Goal: Information Seeking & Learning: Check status

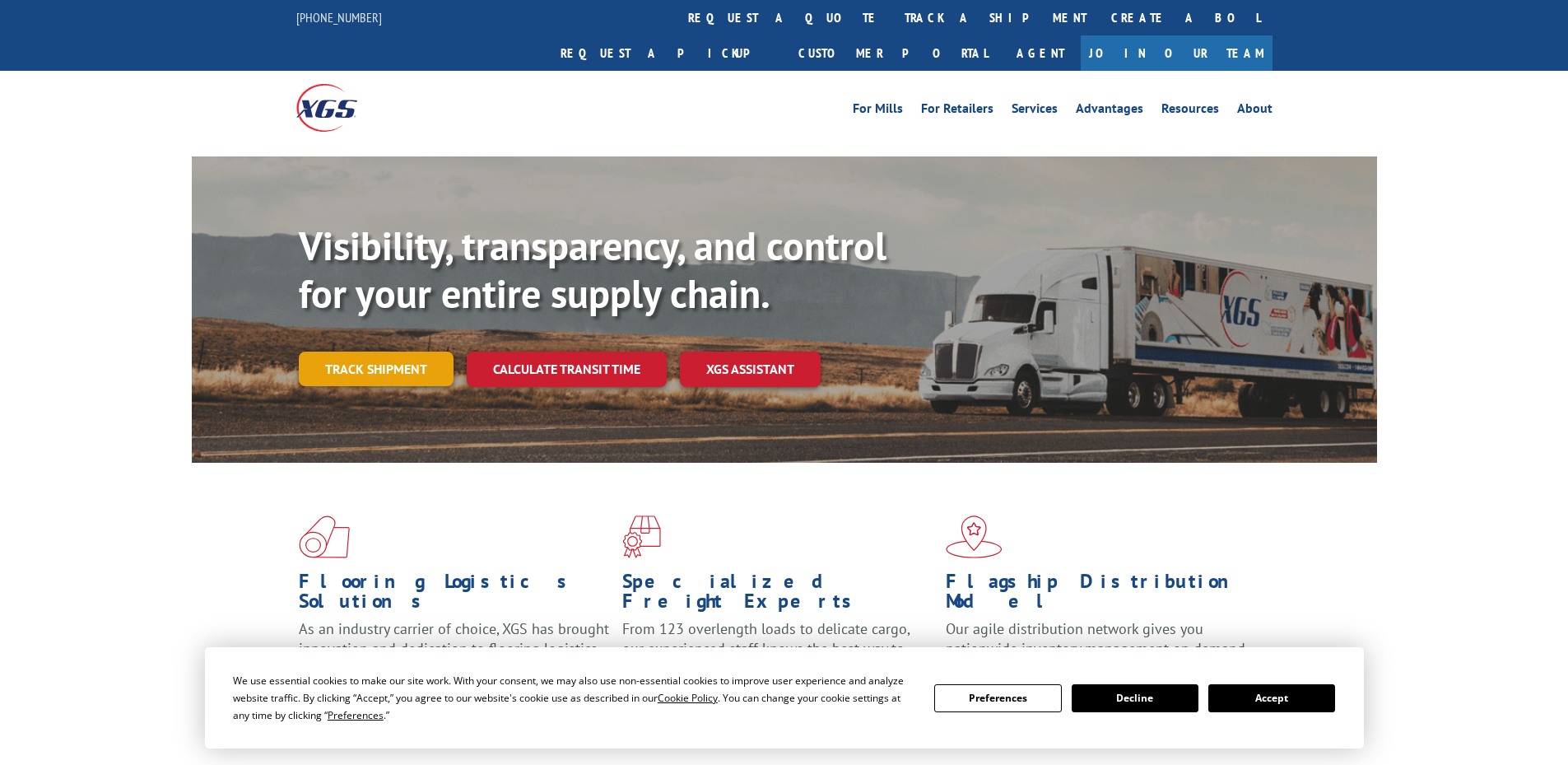
click at [395, 352] on link "Track shipment" at bounding box center [376, 369] width 154 height 34
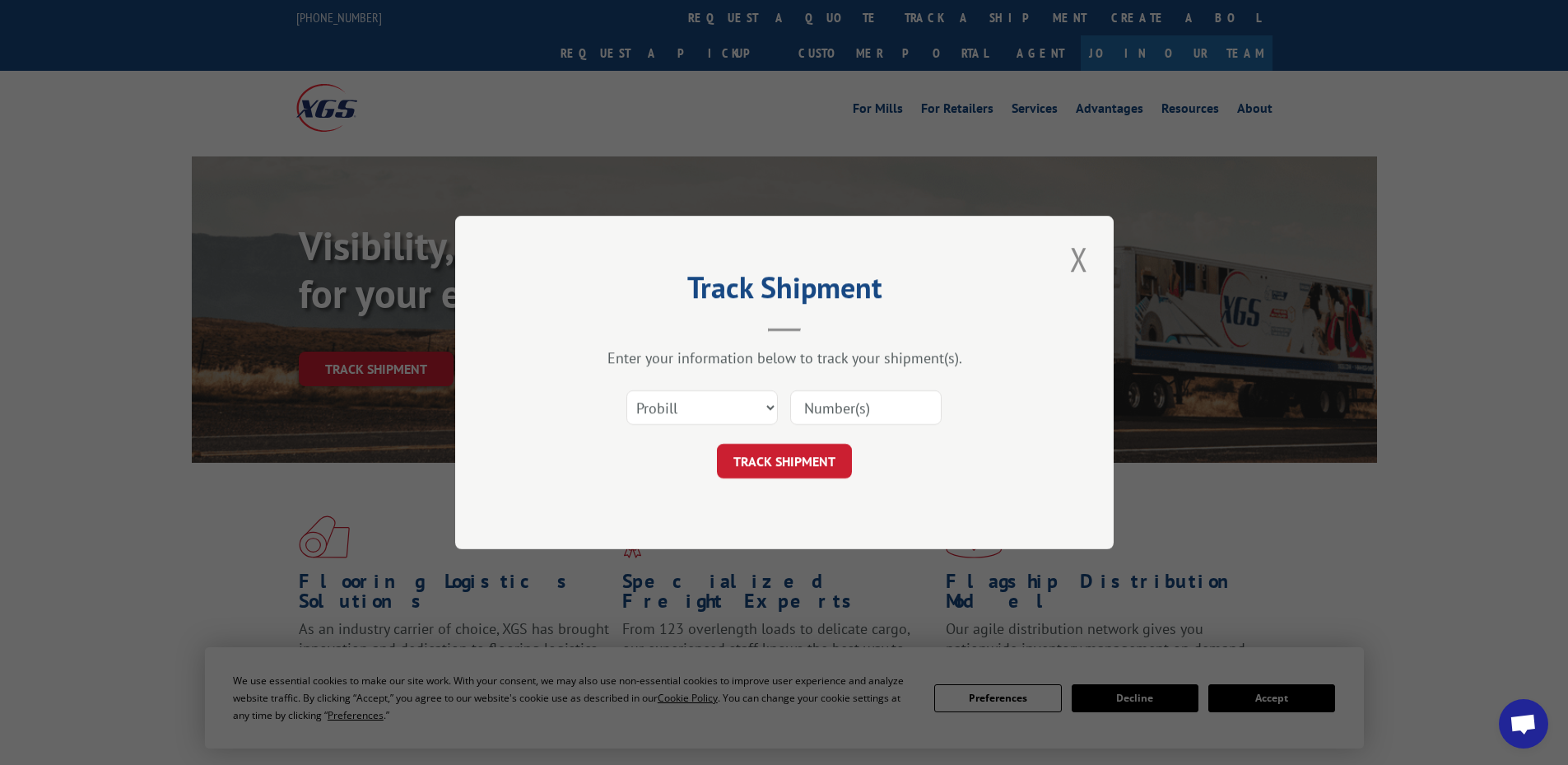
paste input "259074152"
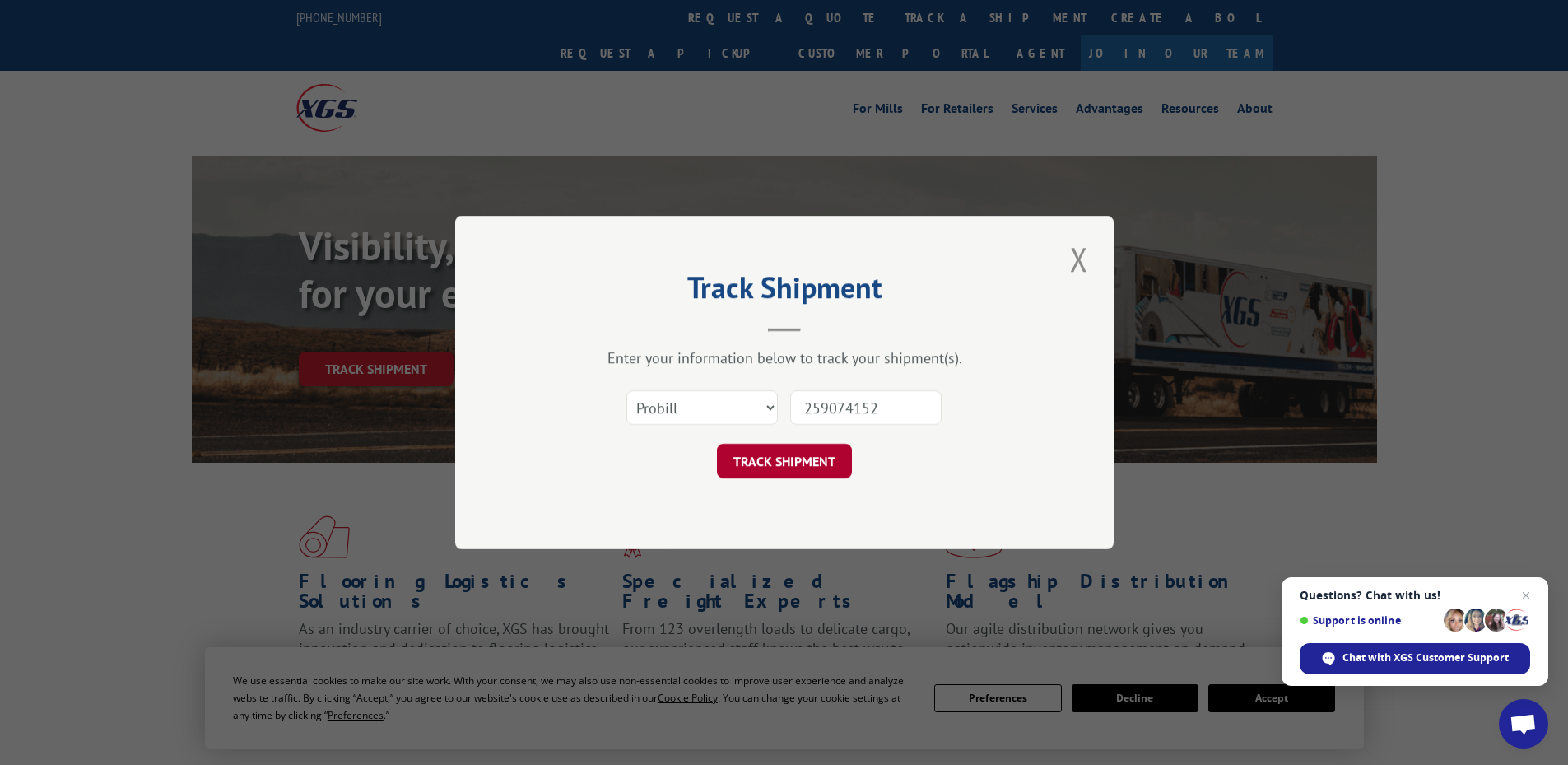
type input "259074152"
click at [788, 469] on button "TRACK SHIPMENT" at bounding box center [784, 461] width 135 height 34
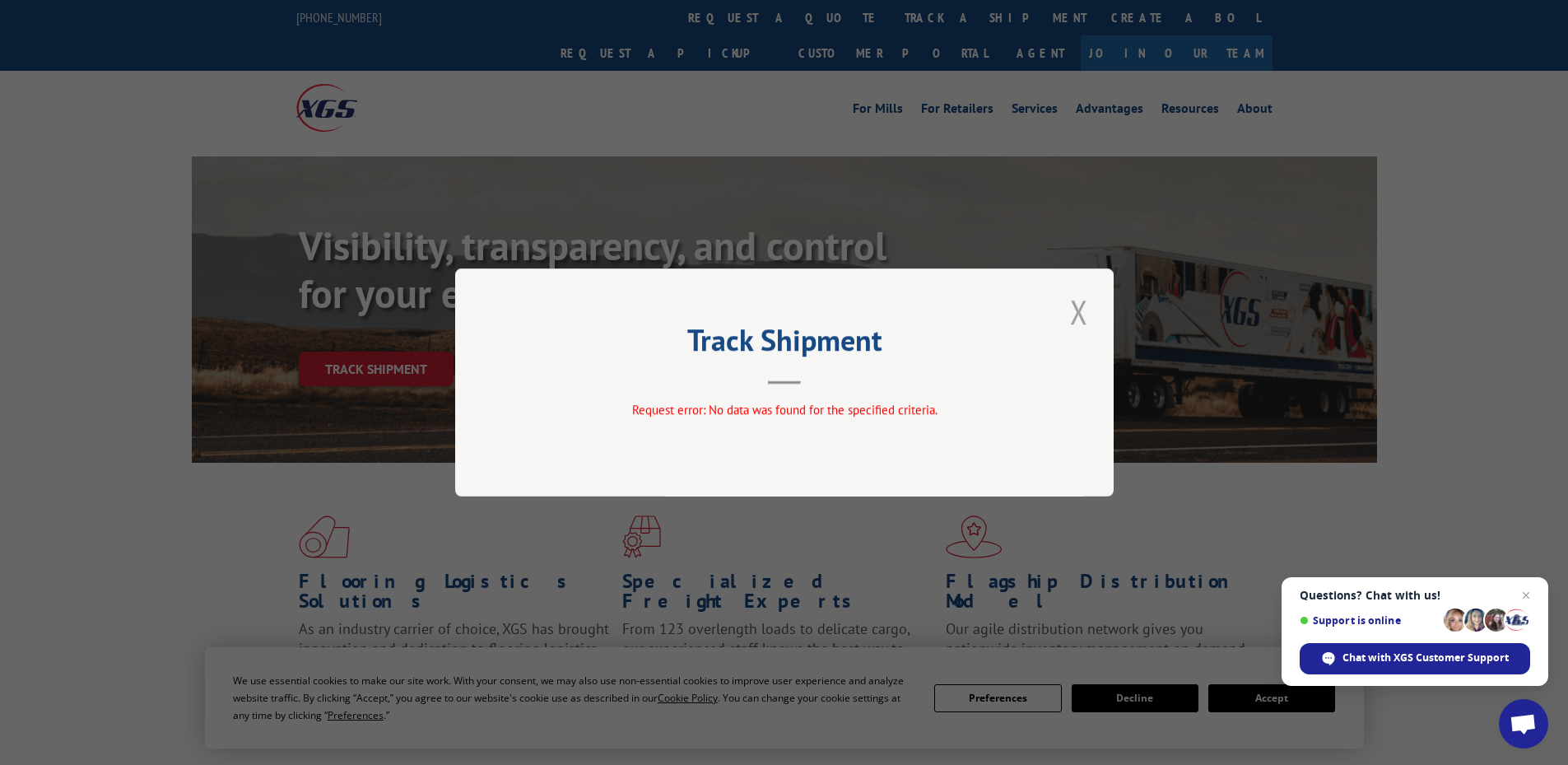
click at [1082, 311] on button "Close modal" at bounding box center [1079, 312] width 28 height 45
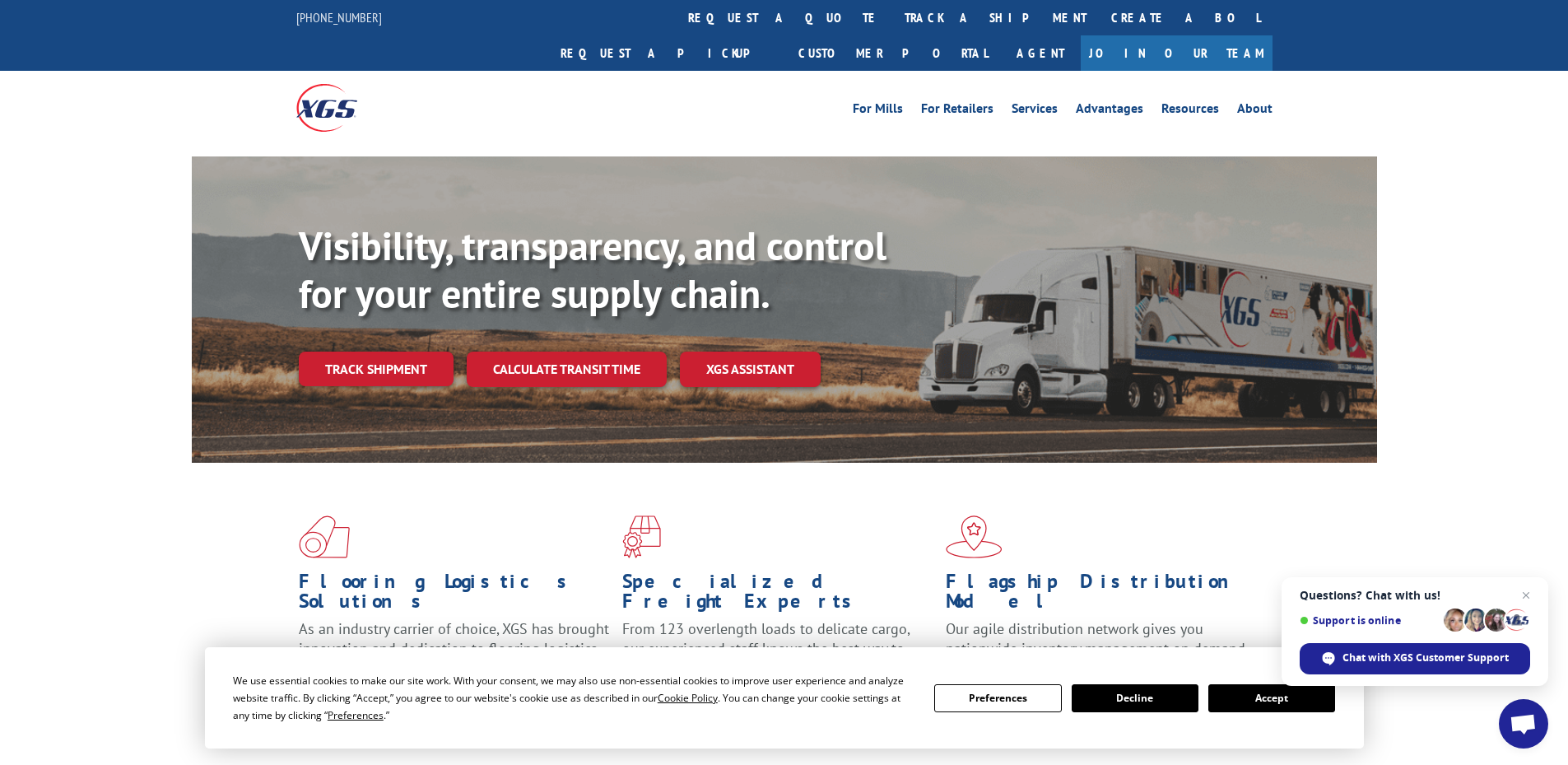
click at [353, 356] on div "Visibility, transparency, and control for your entire supply chain. Track shipm…" at bounding box center [838, 338] width 1079 height 230
click at [359, 352] on link "Track shipment" at bounding box center [376, 369] width 154 height 34
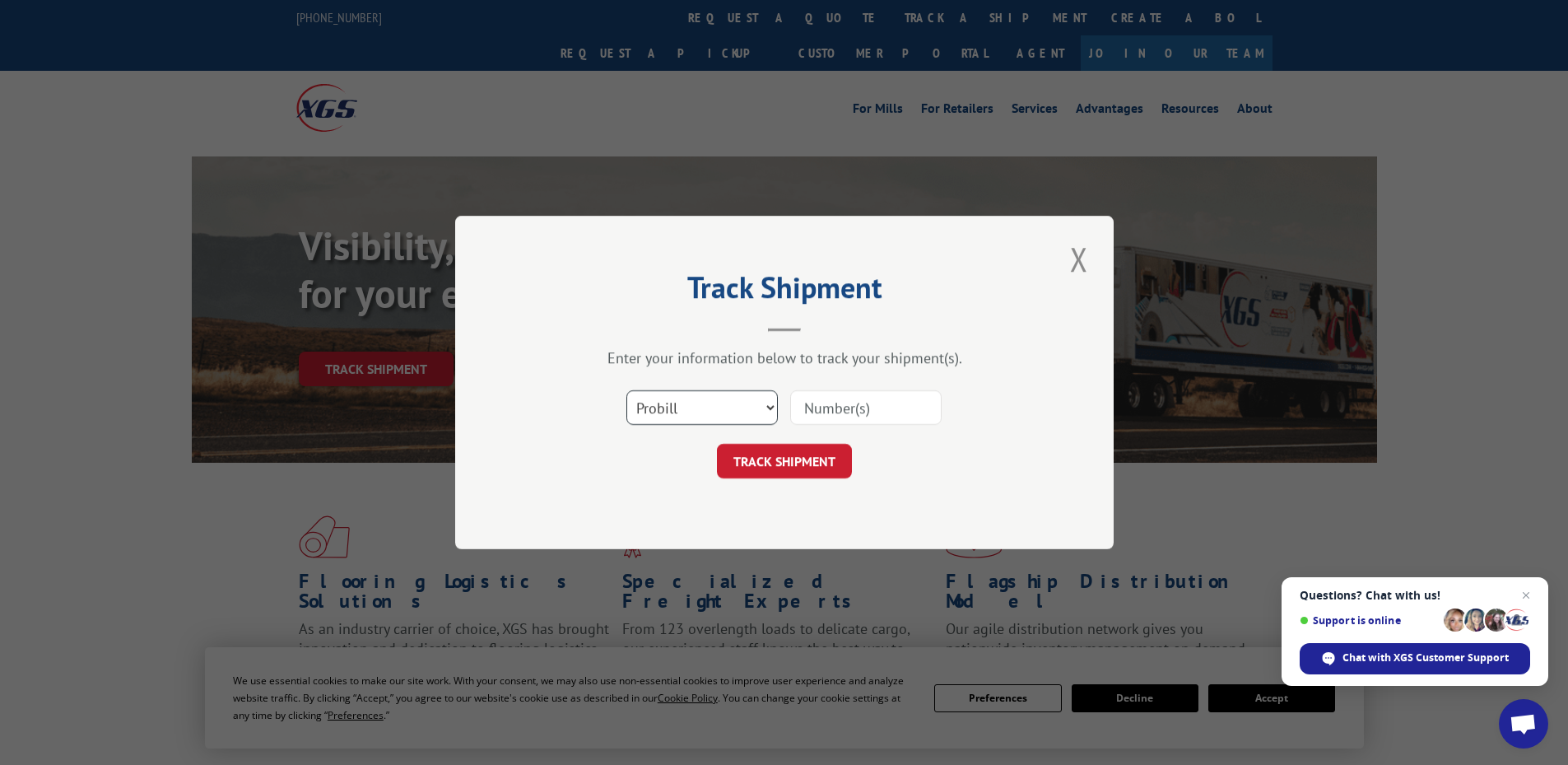
click at [686, 404] on select "Select category... Probill BOL PO" at bounding box center [702, 407] width 151 height 34
select select "po"
click at [626, 390] on select "Select category... Probill BOL PO" at bounding box center [702, 407] width 151 height 34
click at [836, 398] on input at bounding box center [865, 407] width 151 height 34
type input "14544764"
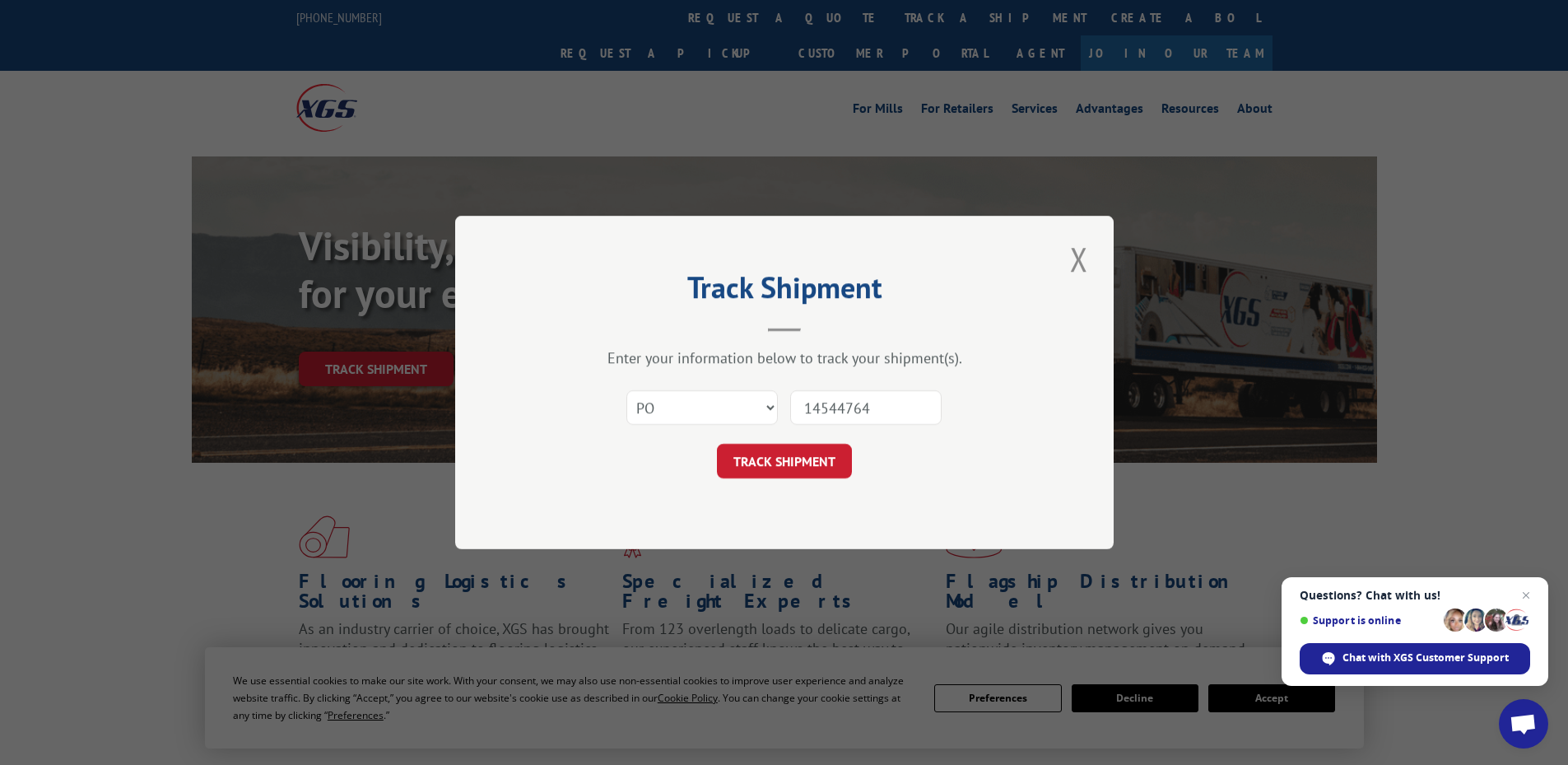
click at [717, 444] on button "TRACK SHIPMENT" at bounding box center [784, 461] width 135 height 34
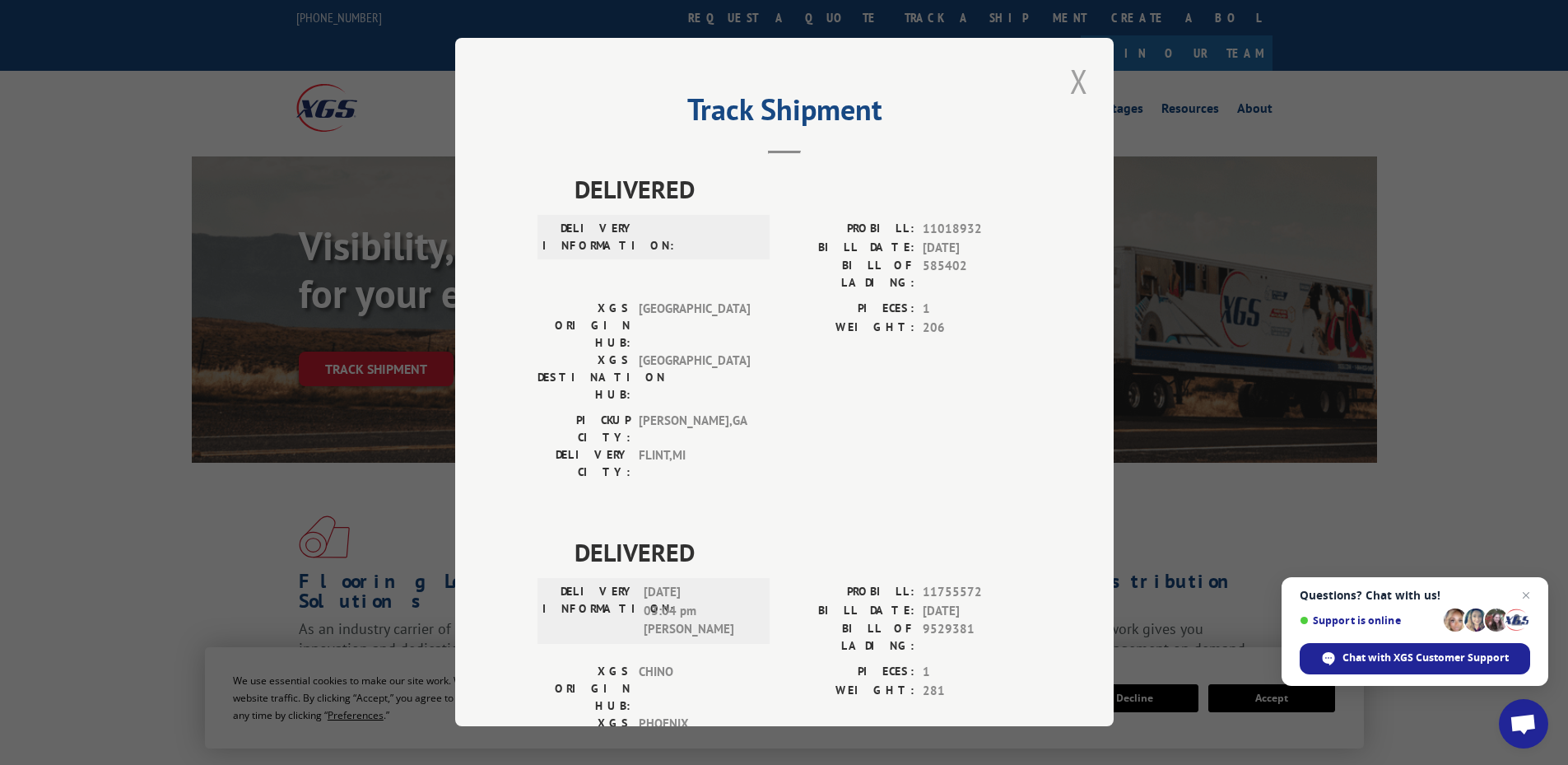
click at [1074, 72] on button "Close modal" at bounding box center [1079, 81] width 28 height 45
